Goal: Task Accomplishment & Management: Manage account settings

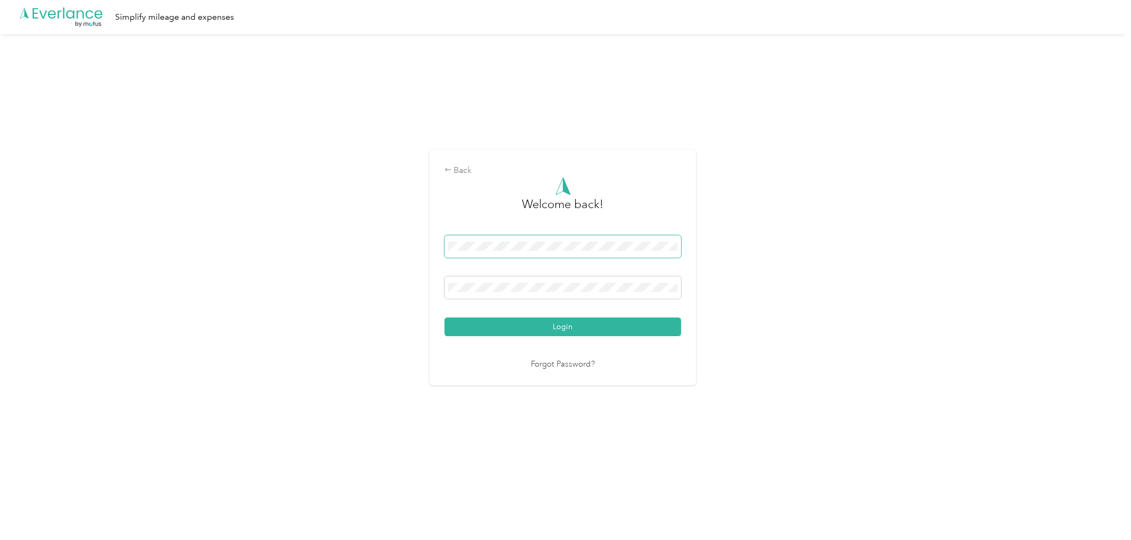
click at [566, 252] on span at bounding box center [563, 246] width 237 height 22
click at [532, 281] on span at bounding box center [563, 287] width 237 height 22
click at [599, 325] on button "Login" at bounding box center [563, 326] width 237 height 19
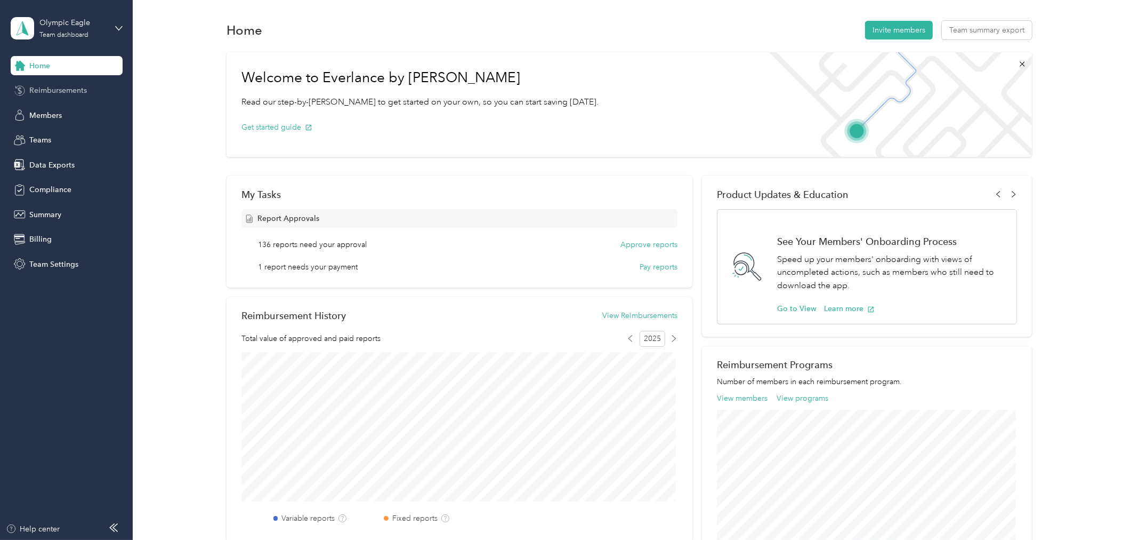
click at [67, 95] on span "Reimbursements" at bounding box center [58, 90] width 58 height 11
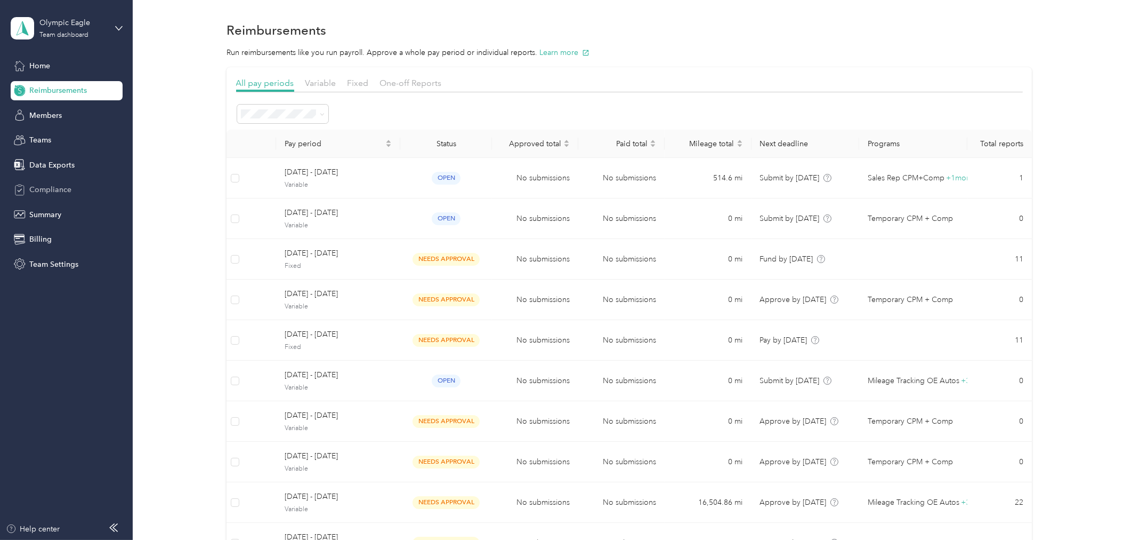
click at [52, 188] on span "Compliance" at bounding box center [50, 189] width 42 height 11
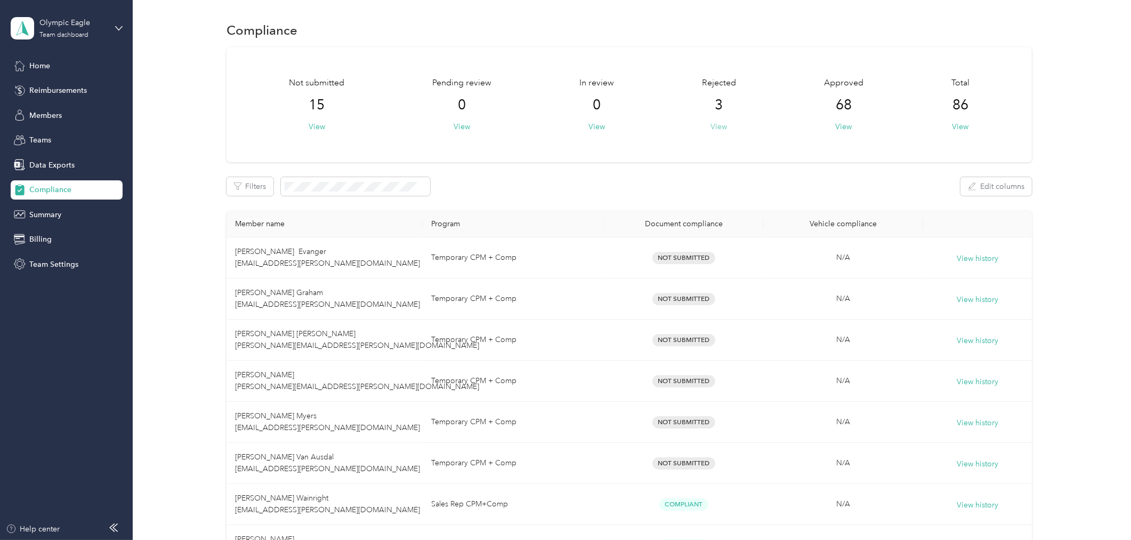
click at [721, 129] on button "View" at bounding box center [719, 126] width 17 height 11
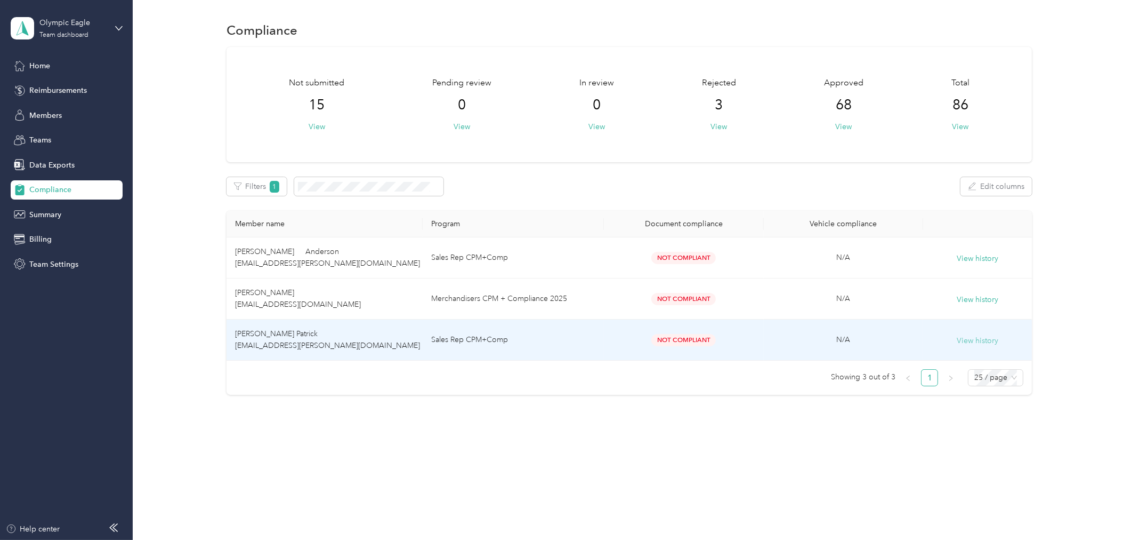
click at [974, 336] on button "View history" at bounding box center [978, 341] width 42 height 12
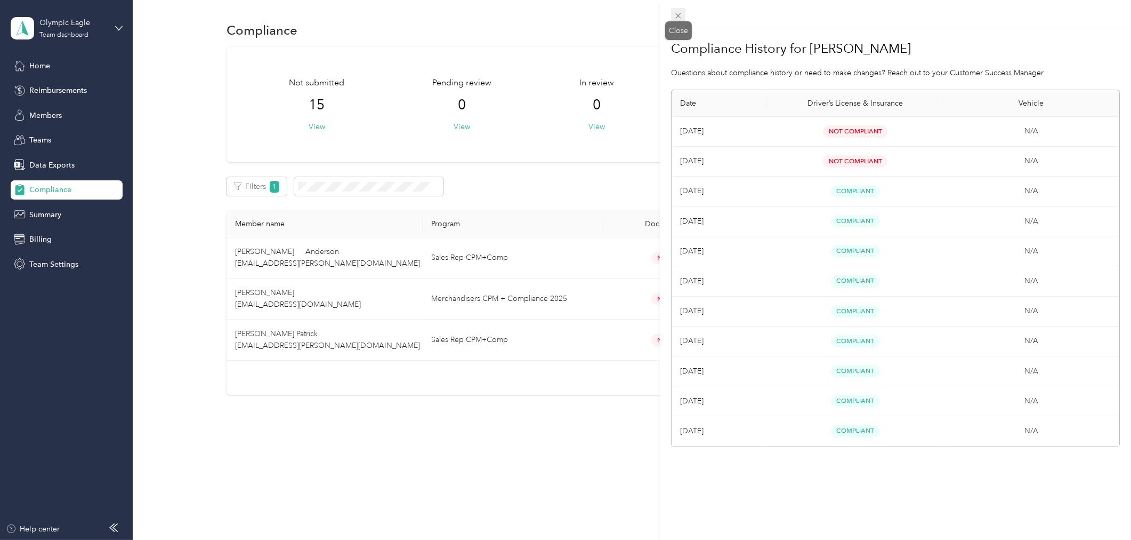
click at [675, 16] on icon at bounding box center [678, 15] width 9 height 9
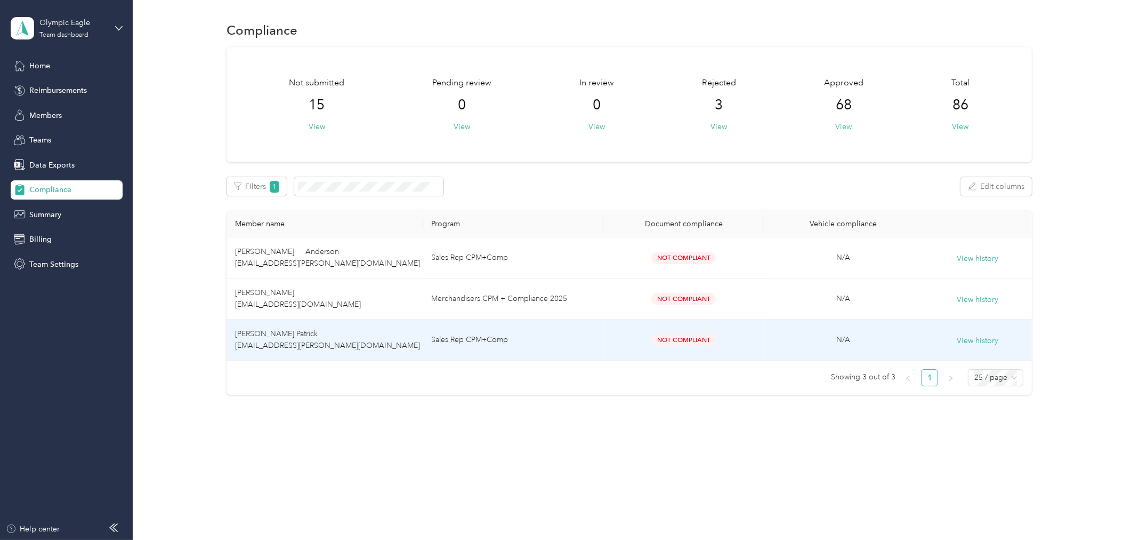
click at [300, 339] on td "[PERSON_NAME] Patrick [EMAIL_ADDRESS][PERSON_NAME][DOMAIN_NAME]" at bounding box center [325, 339] width 196 height 41
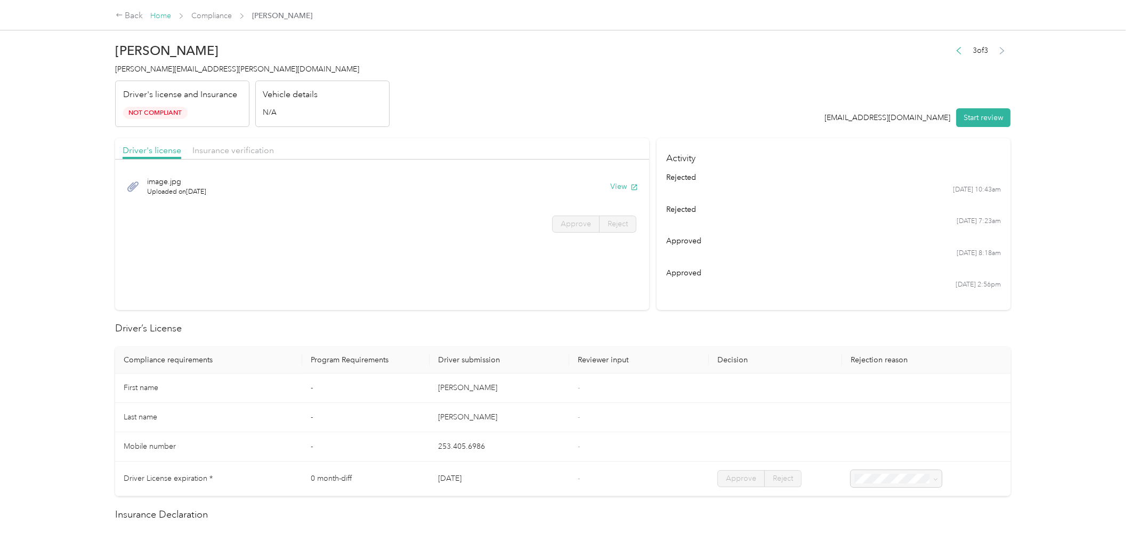
click at [165, 16] on link "Home" at bounding box center [160, 15] width 21 height 9
